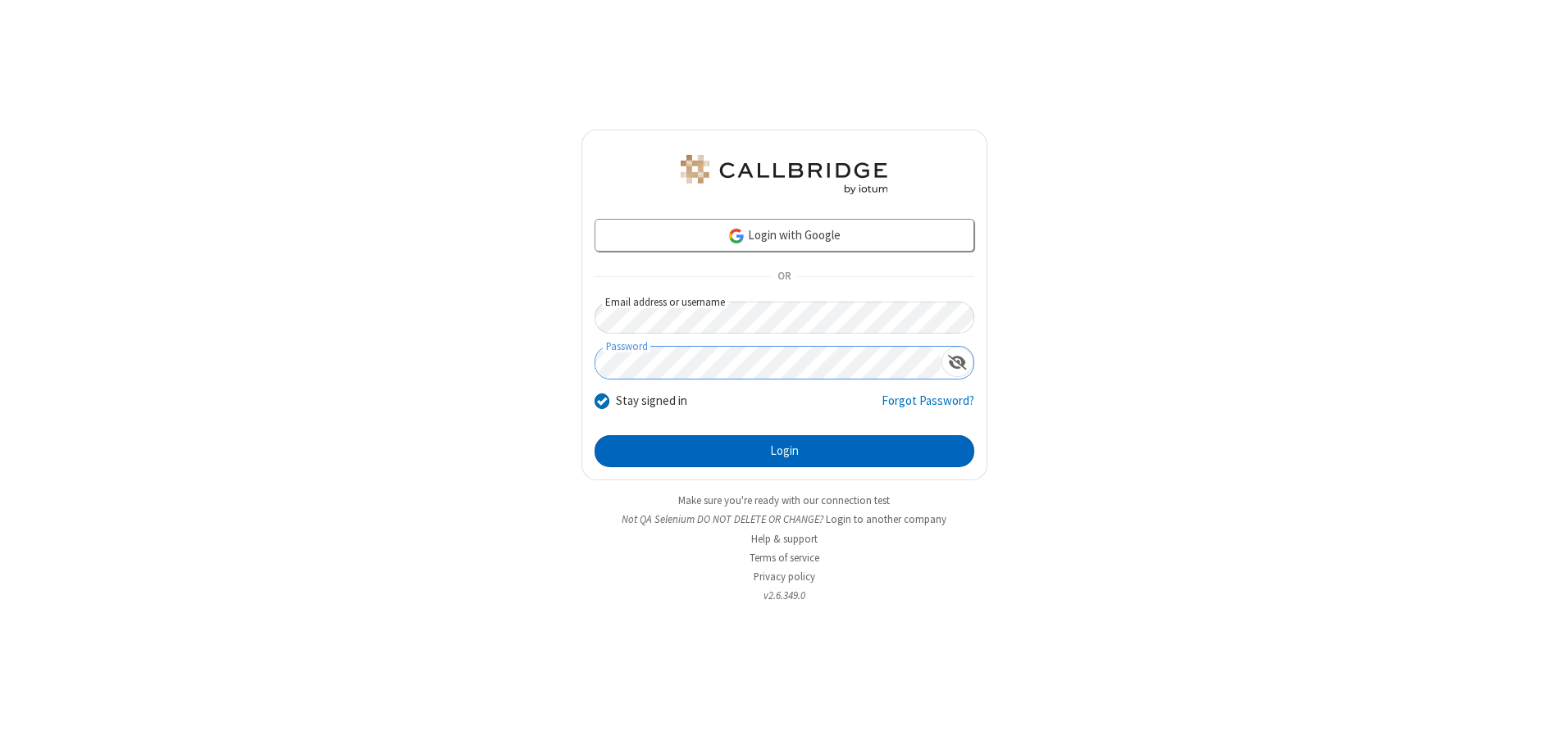
click at [784, 451] on button "Login" at bounding box center [784, 451] width 379 height 33
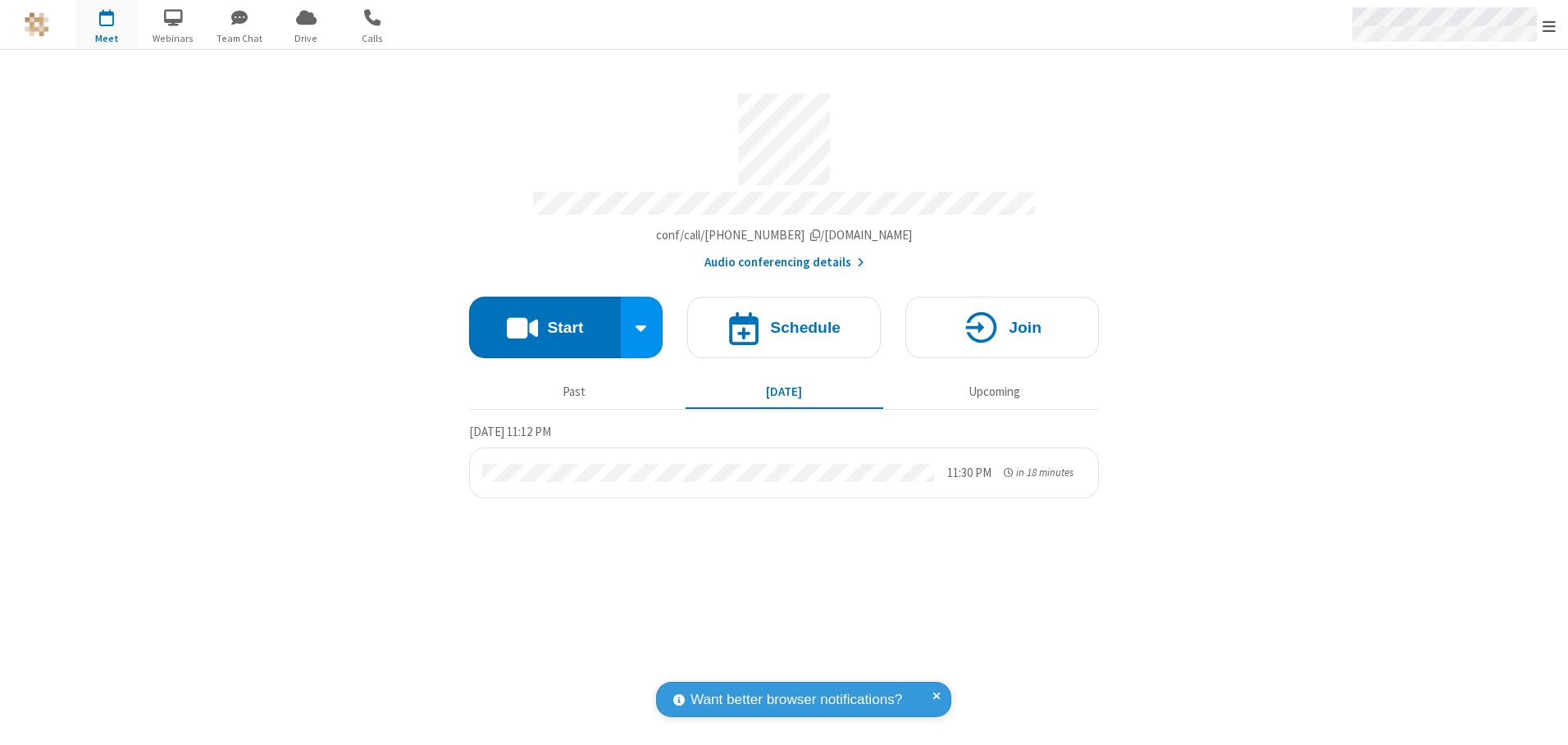
click at [1549, 26] on span "Open menu" at bounding box center [1548, 26] width 13 height 17
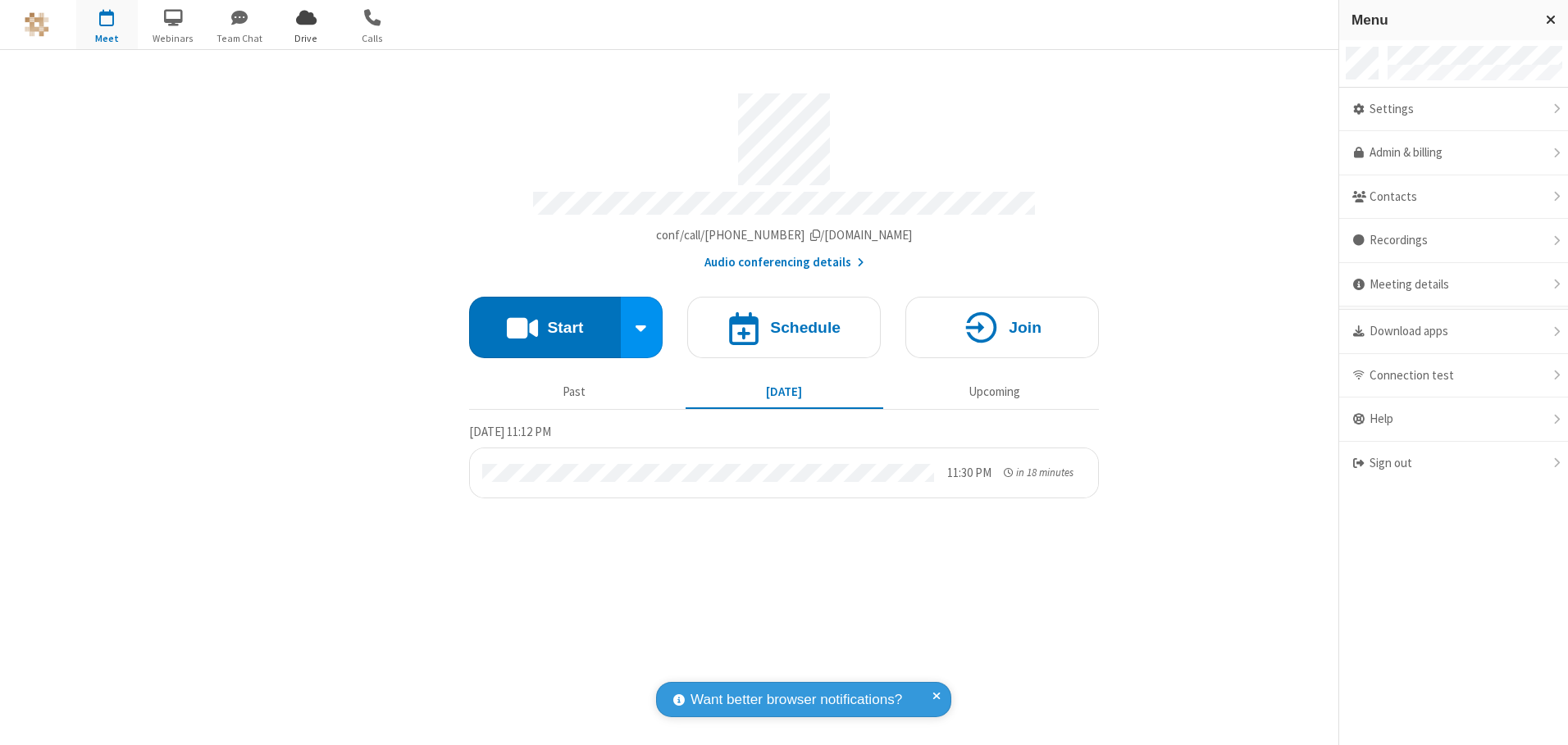
click at [306, 37] on span "Drive" at bounding box center [306, 38] width 61 height 15
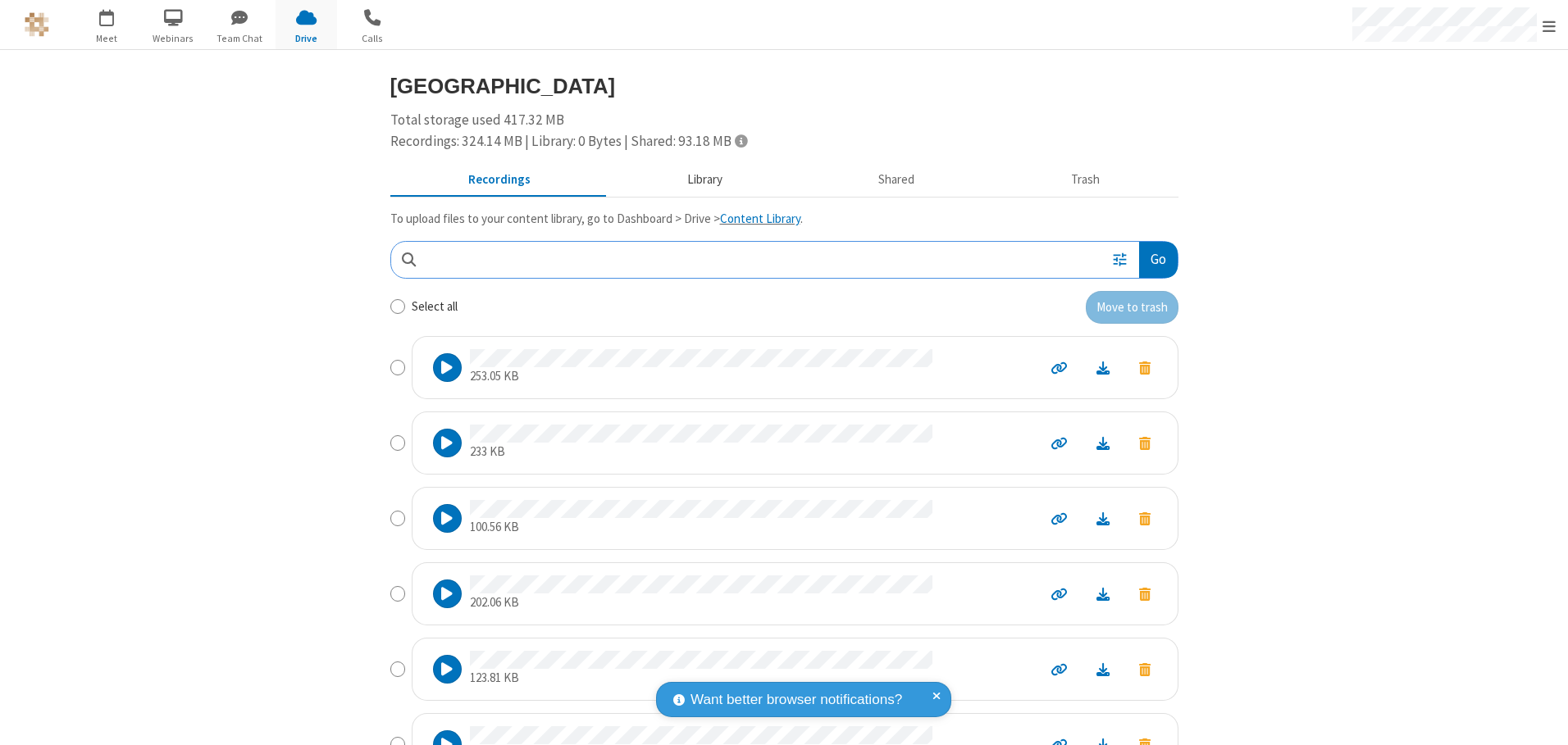
click at [696, 180] on button "Library" at bounding box center [704, 181] width 192 height 32
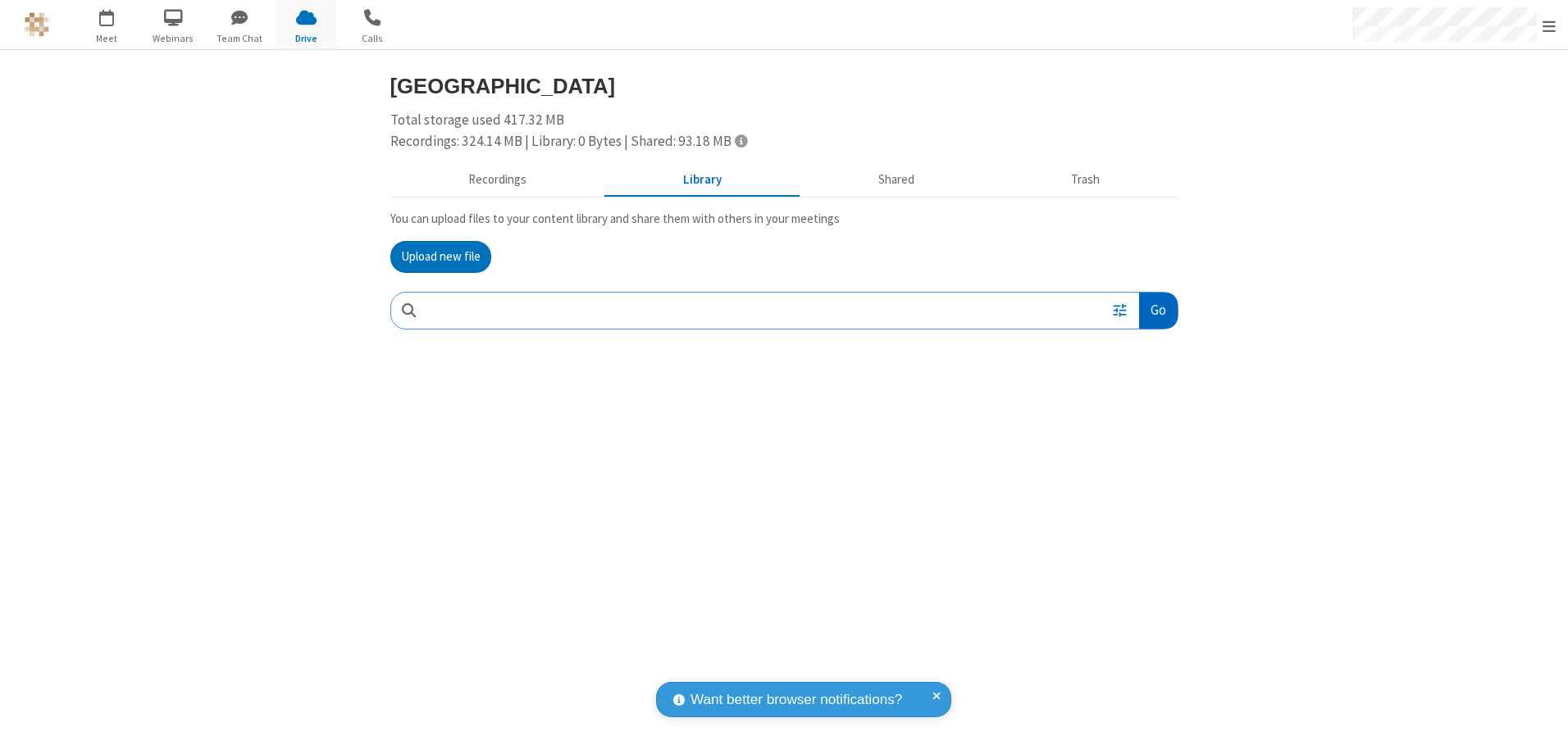
click at [1157, 310] on button "Go" at bounding box center [1157, 310] width 38 height 37
click at [440, 257] on button "Upload new file" at bounding box center [440, 257] width 101 height 33
